Goal: Transaction & Acquisition: Book appointment/travel/reservation

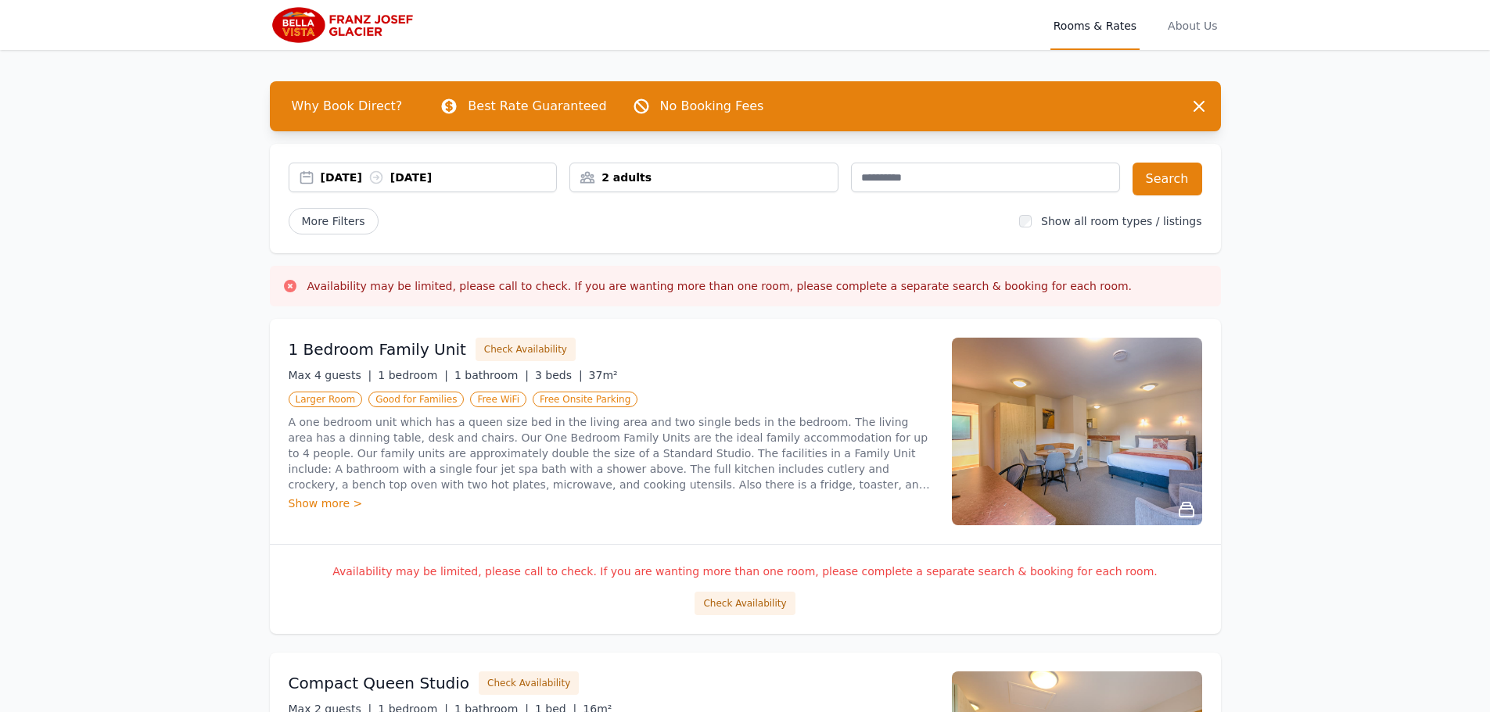
click at [384, 181] on icon at bounding box center [376, 178] width 16 height 16
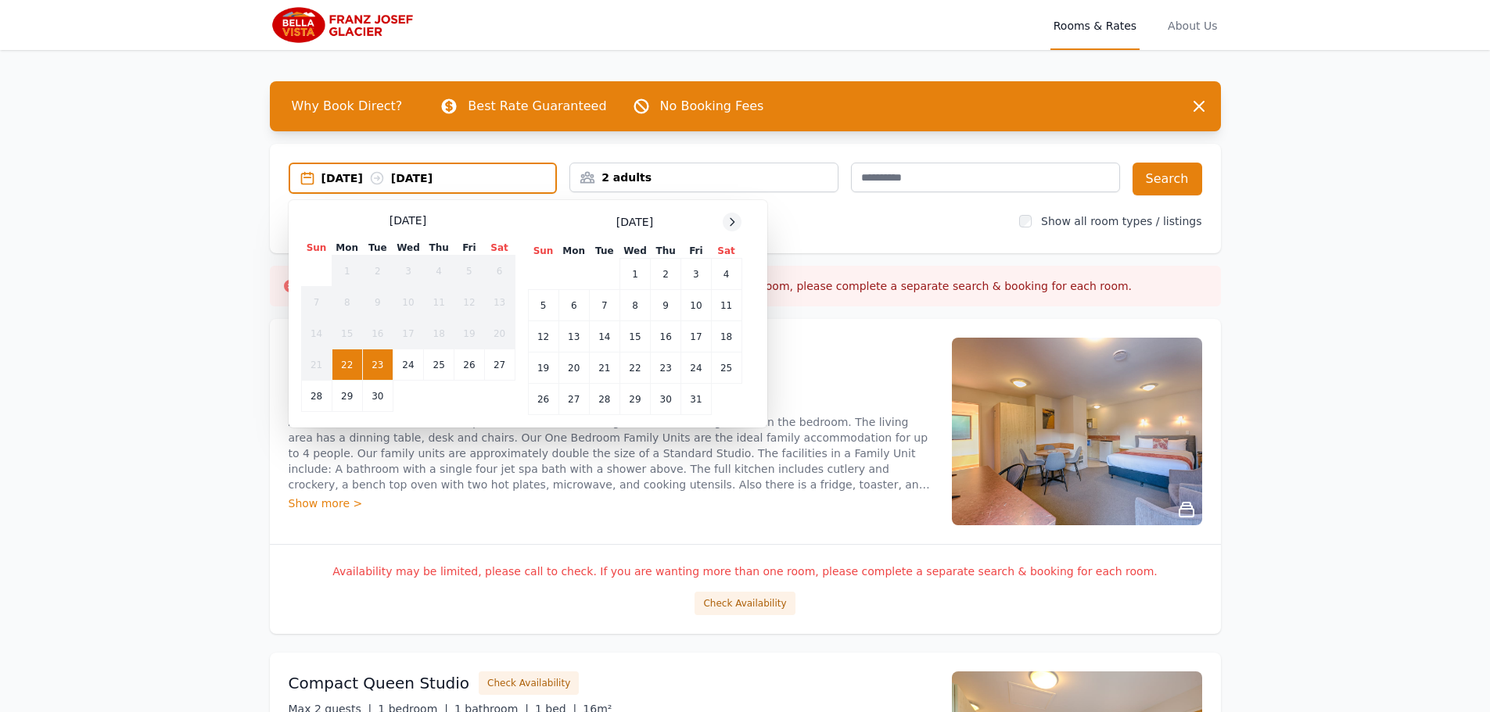
click at [732, 221] on icon at bounding box center [732, 222] width 13 height 13
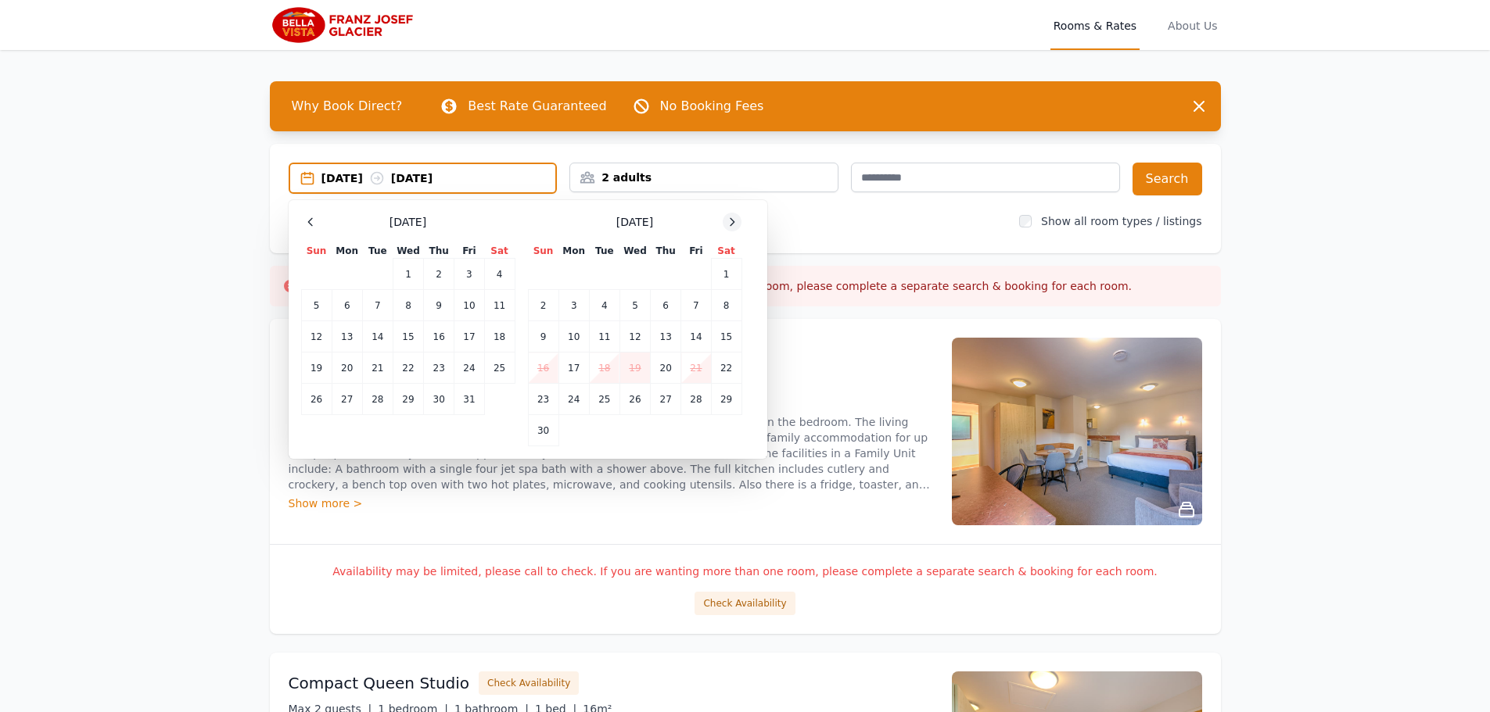
click at [732, 221] on icon at bounding box center [732, 222] width 13 height 13
click at [407, 398] on td "26" at bounding box center [408, 399] width 30 height 31
click at [450, 392] on td "27" at bounding box center [439, 399] width 30 height 31
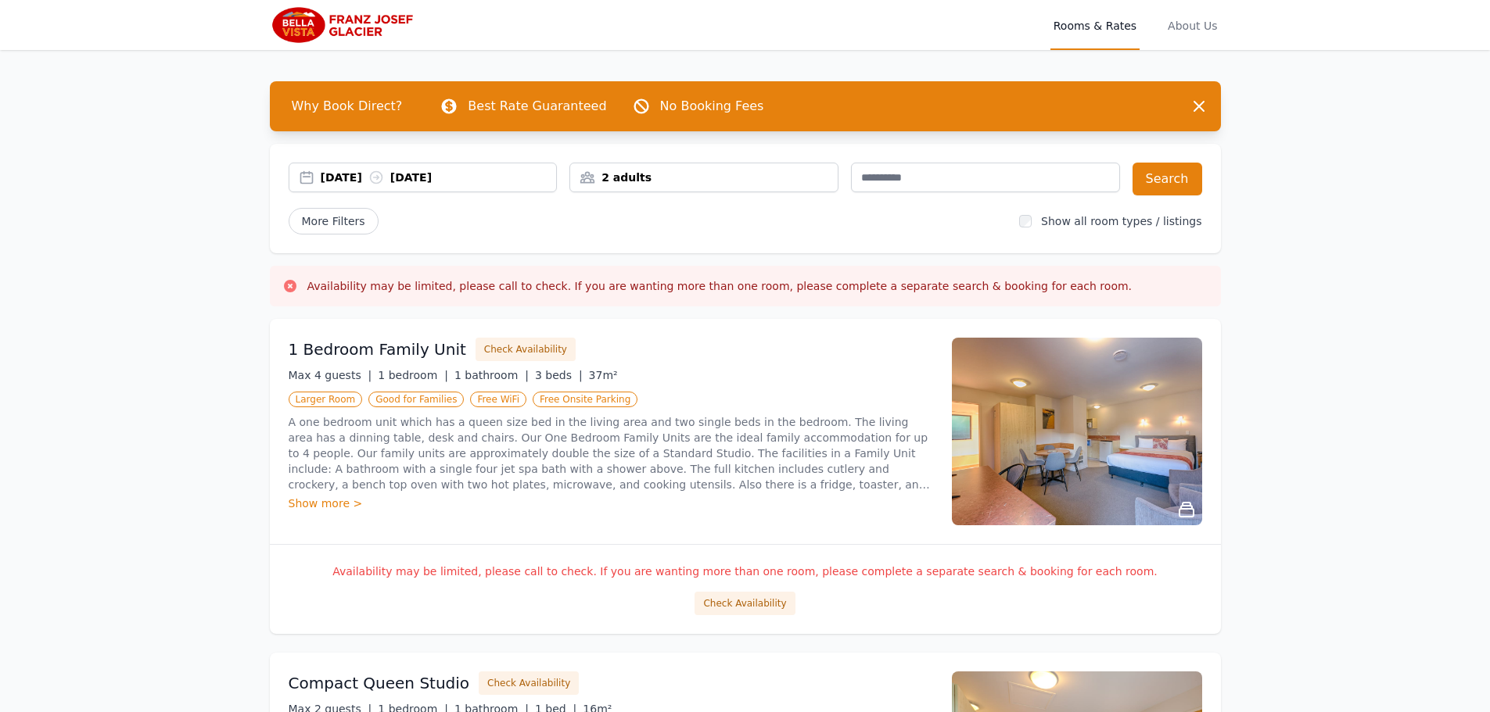
click at [728, 177] on div "2 adults" at bounding box center [703, 178] width 267 height 16
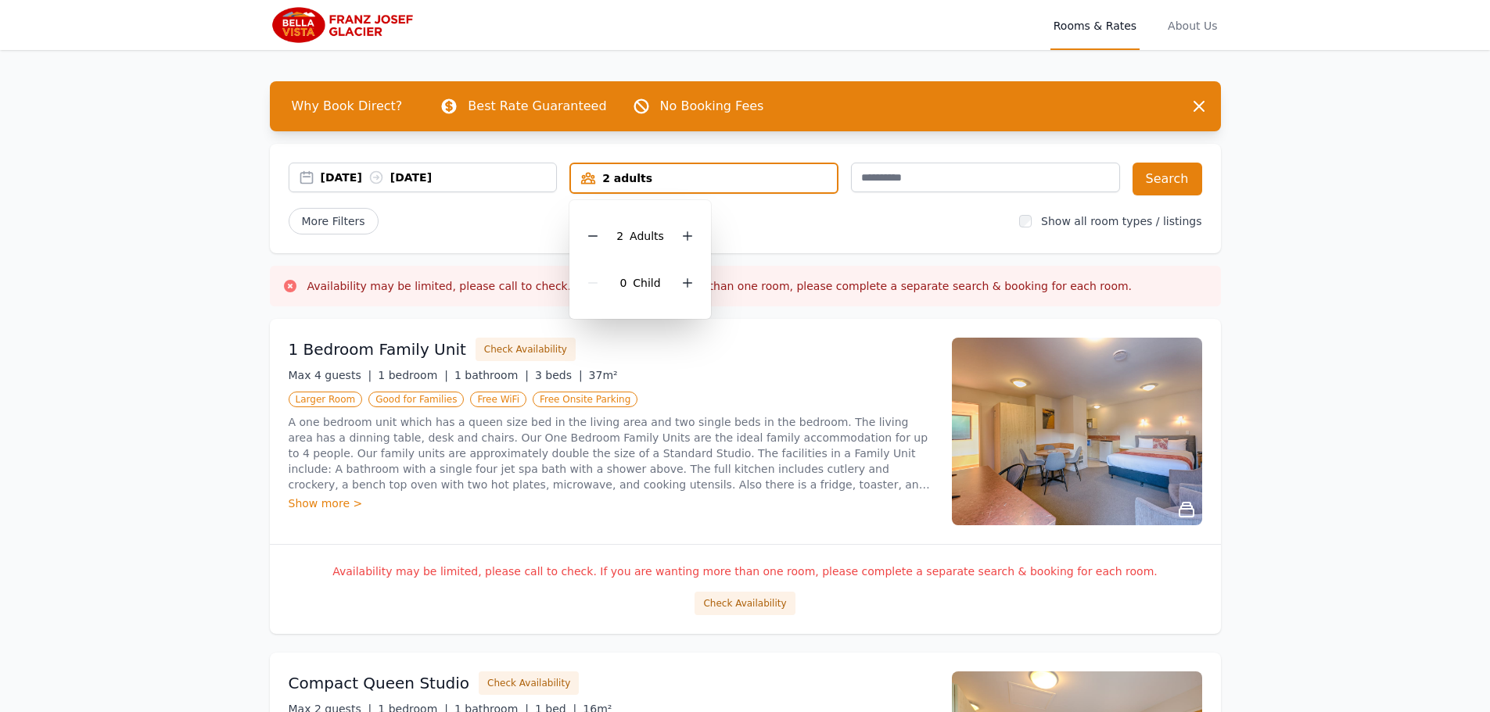
click at [1212, 189] on div "[DATE] [DATE] 2 adults 2 Adult s 0 Child Search More Filters Show all room type…" at bounding box center [745, 198] width 951 height 109
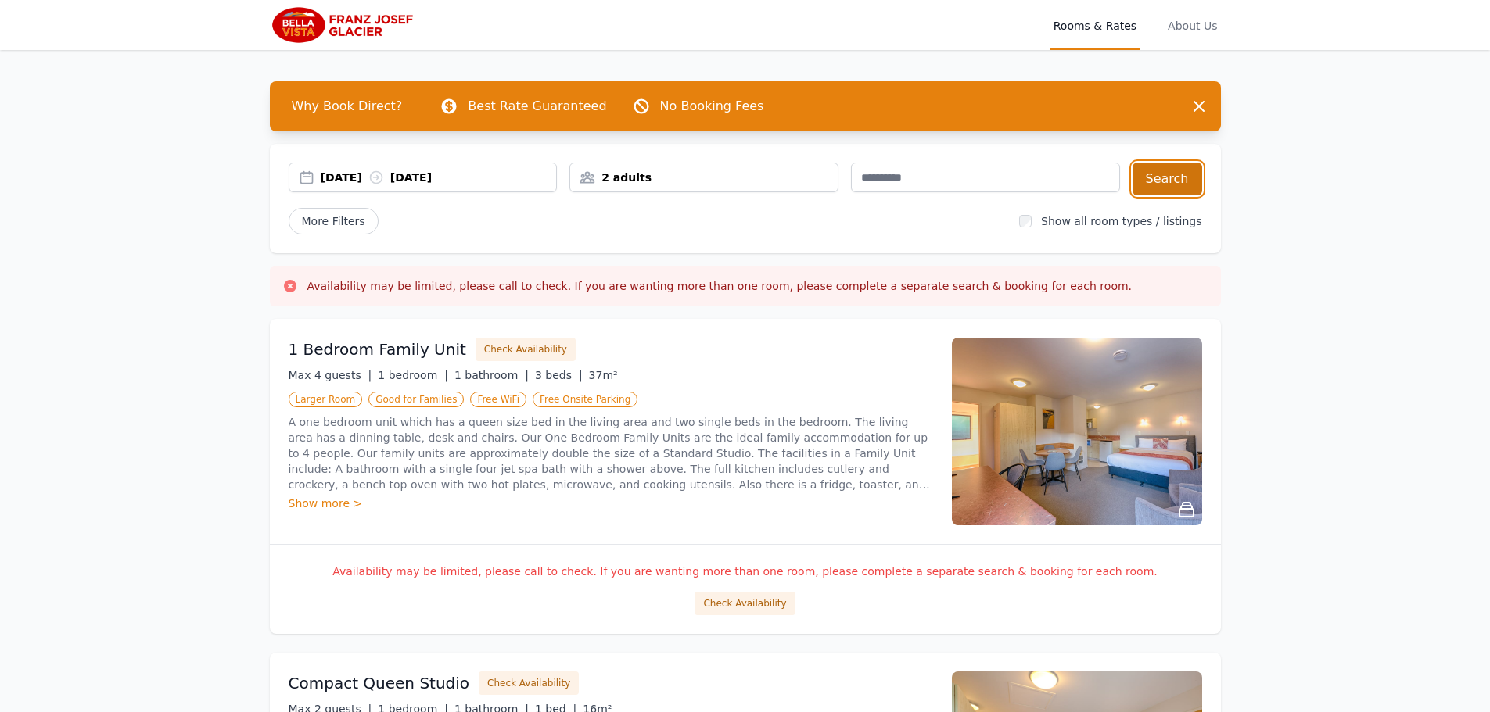
click at [1146, 176] on button "Search" at bounding box center [1167, 179] width 70 height 33
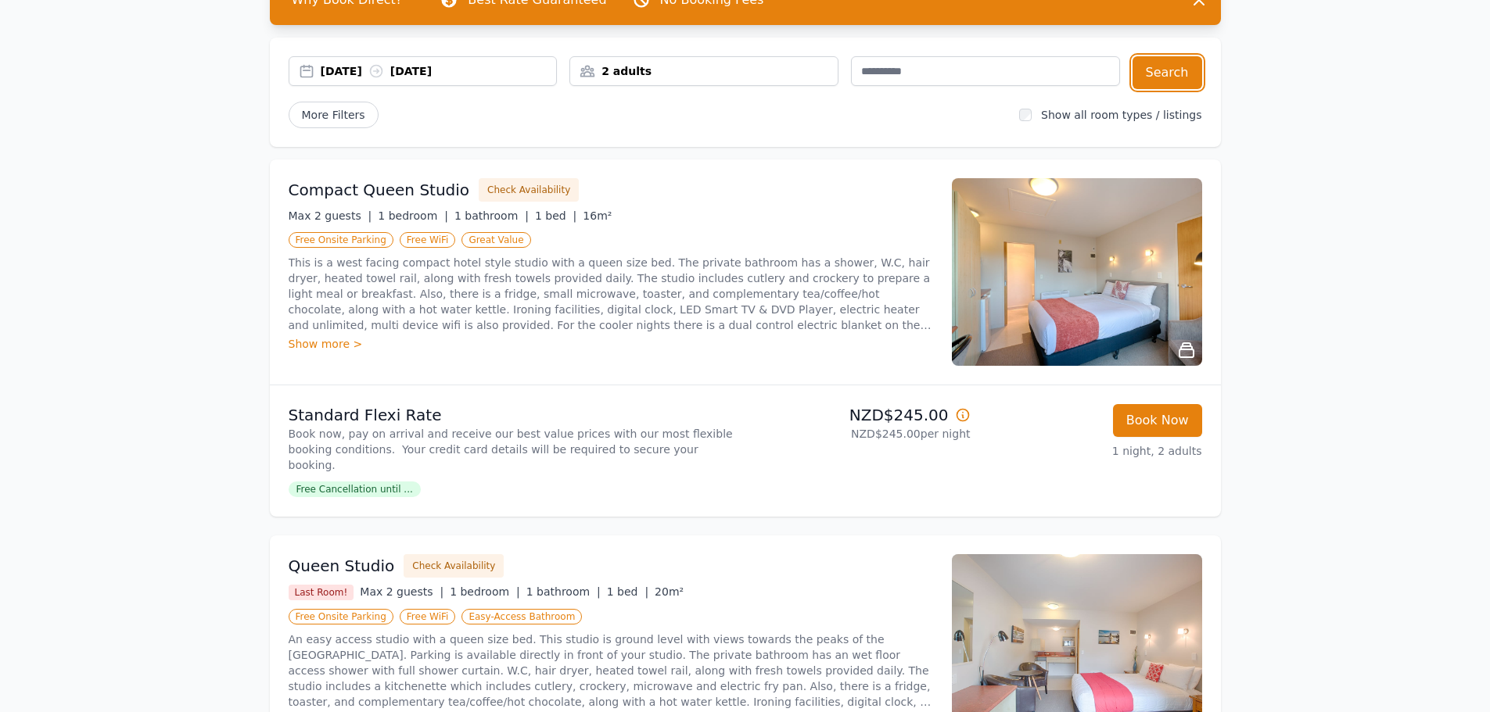
scroll to position [78, 0]
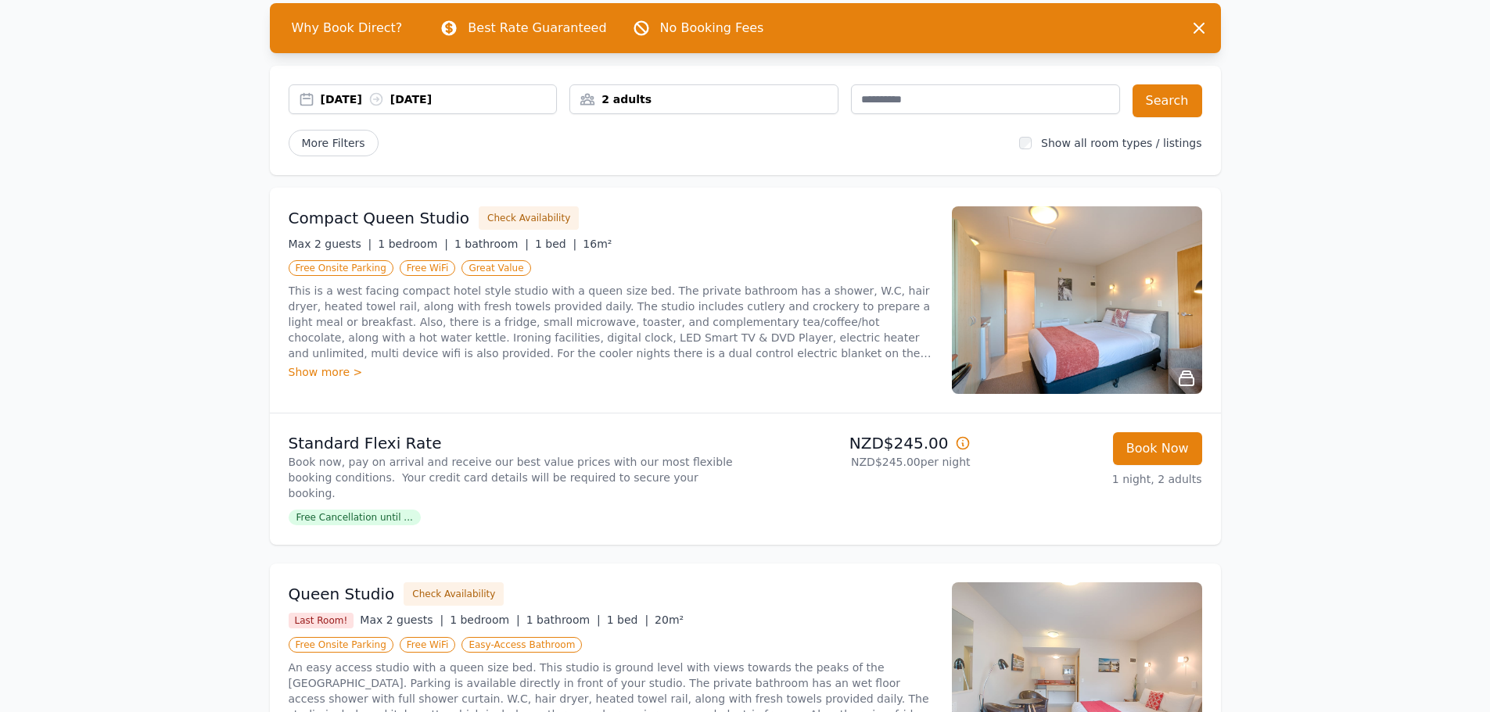
click at [531, 396] on div "Compact Queen Studio Check Availability Max 2 guests | 1 bedroom | 1 bathroom |…" at bounding box center [745, 300] width 951 height 225
